Goal: Information Seeking & Learning: Compare options

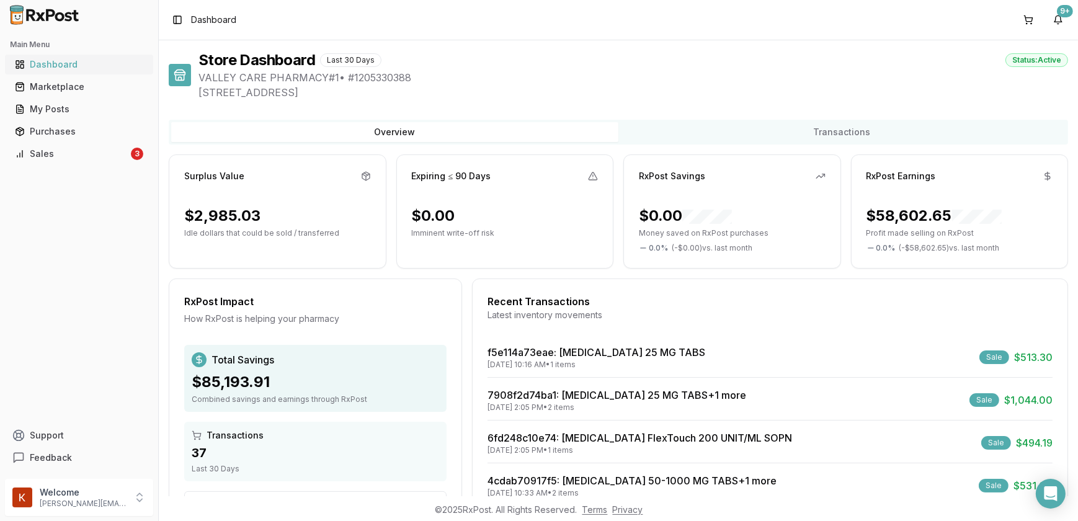
click at [84, 66] on div "Dashboard" at bounding box center [79, 64] width 128 height 12
click at [87, 89] on div "Marketplace" at bounding box center [79, 87] width 128 height 12
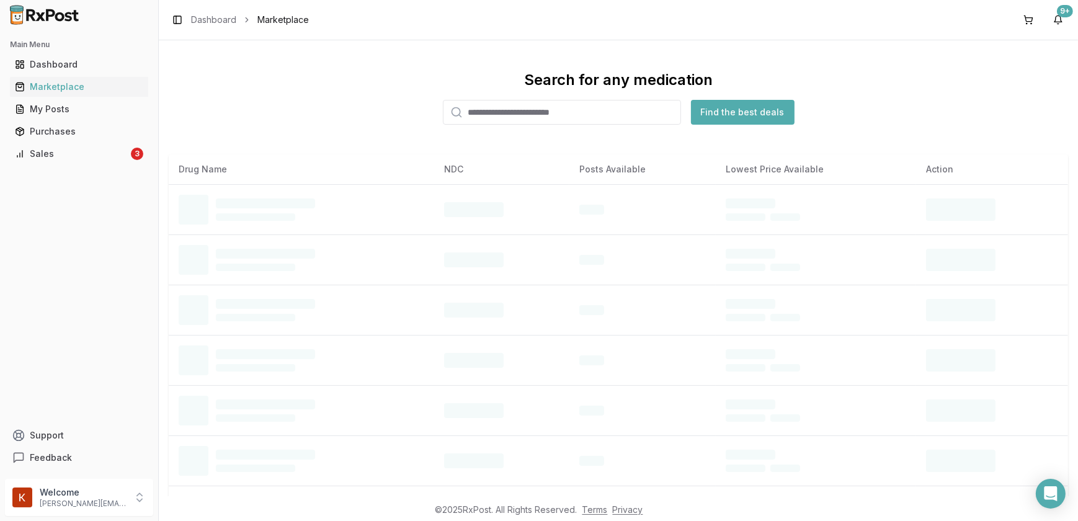
click at [630, 120] on input "search" at bounding box center [562, 112] width 238 height 25
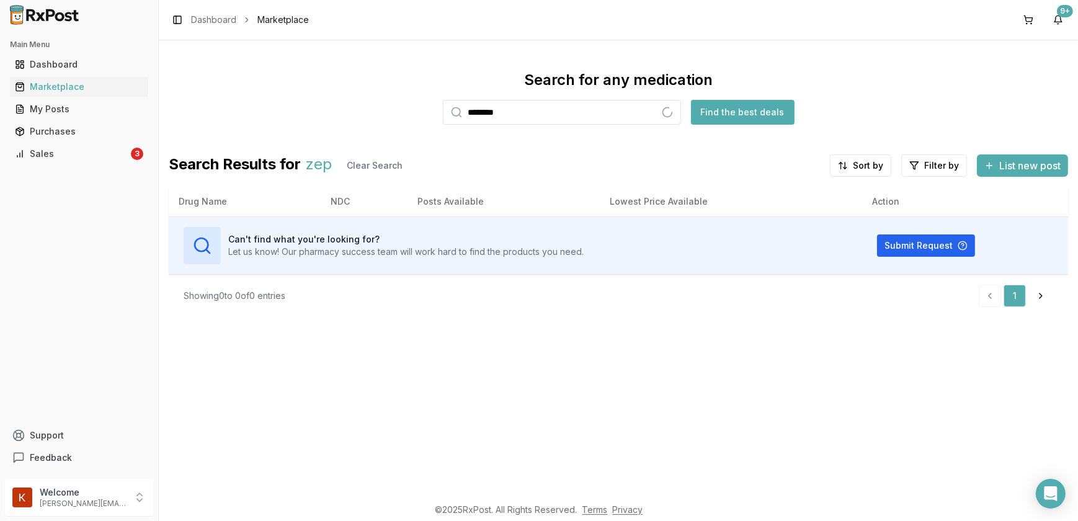
type input "********"
click at [767, 115] on button "Find the best deals" at bounding box center [743, 112] width 104 height 25
click at [74, 81] on div "Marketplace" at bounding box center [79, 87] width 128 height 12
click at [724, 110] on button "Find the best deals" at bounding box center [743, 112] width 104 height 25
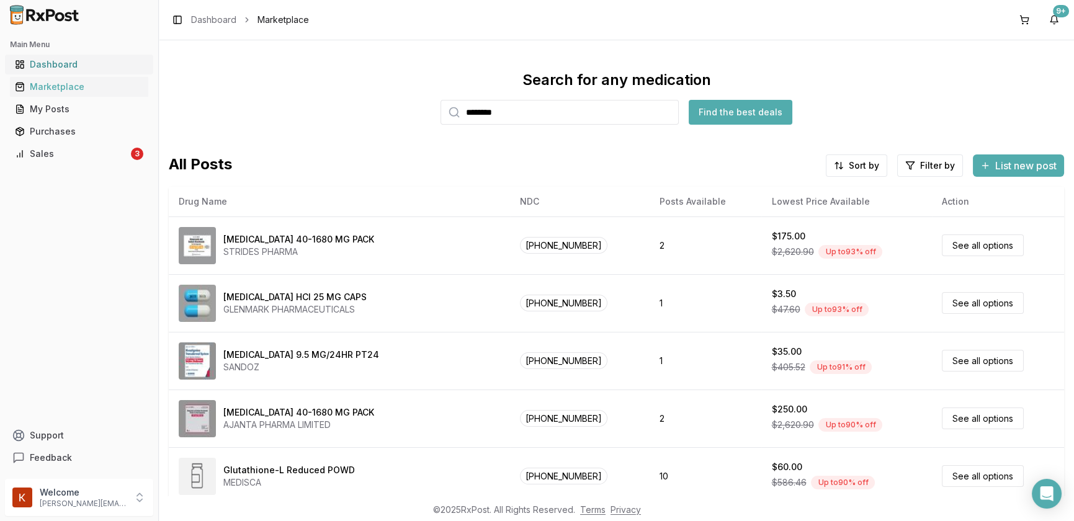
click at [110, 68] on div "Dashboard" at bounding box center [79, 64] width 128 height 12
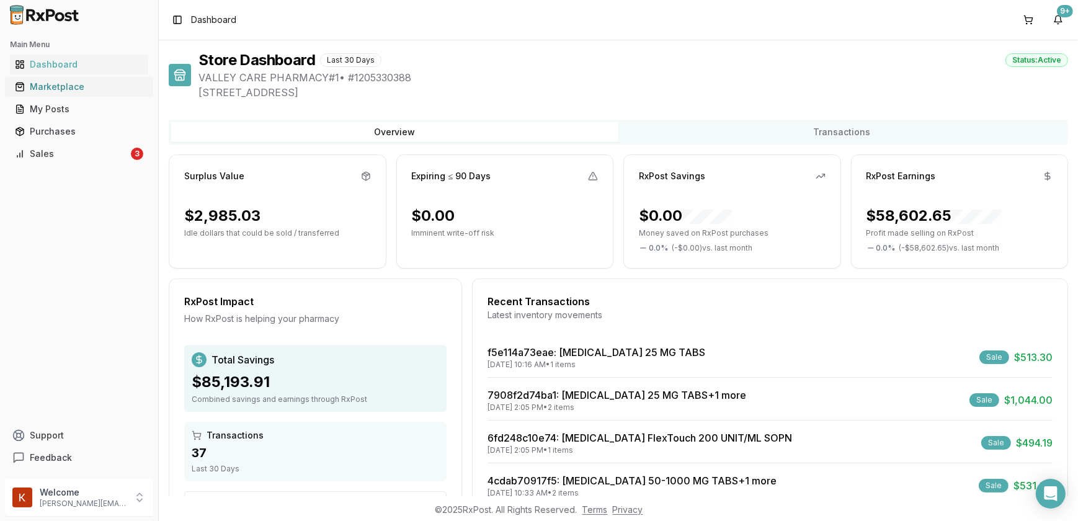
click at [102, 92] on div "Marketplace" at bounding box center [79, 87] width 128 height 12
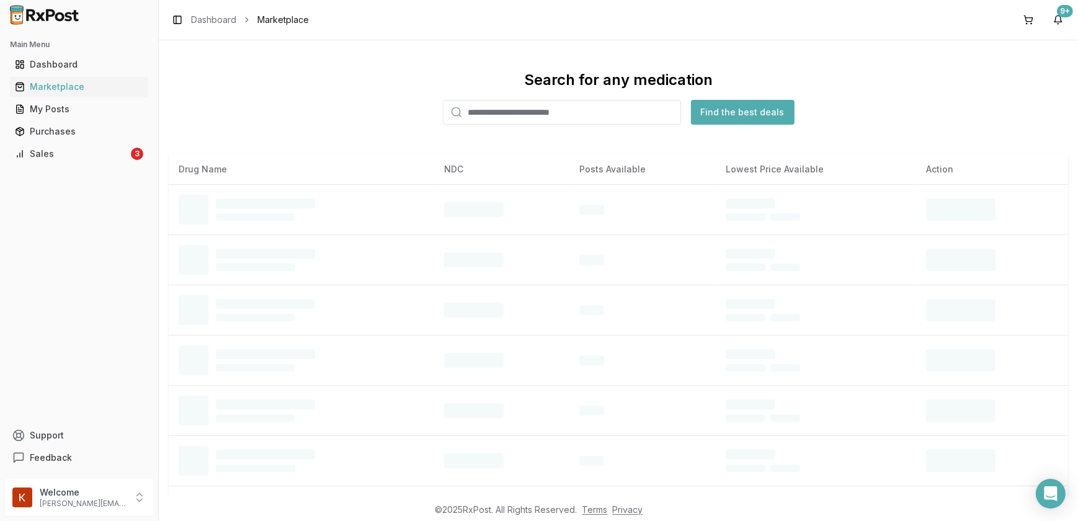
click at [556, 112] on input "search" at bounding box center [562, 112] width 238 height 25
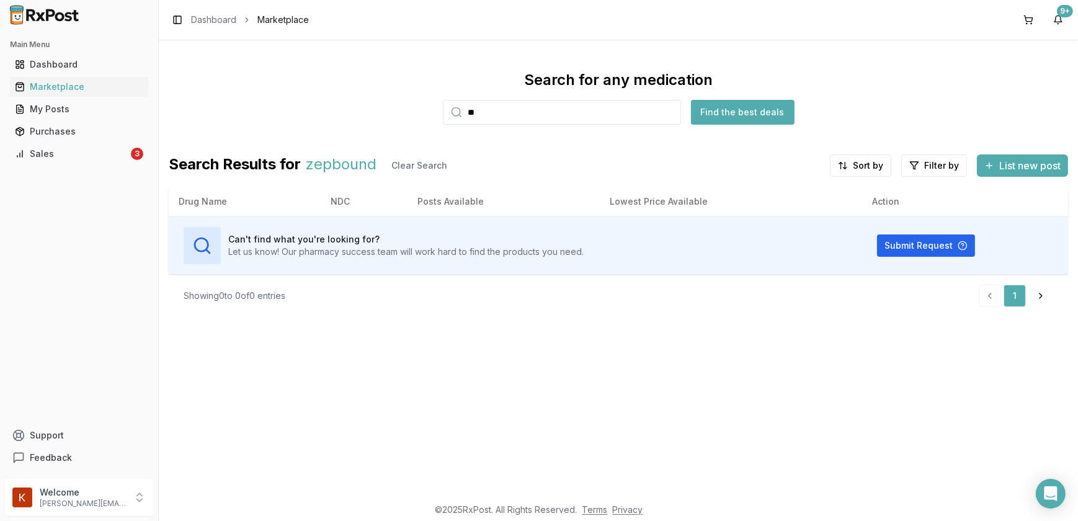
type input "*"
type input "******"
